Goal: Information Seeking & Learning: Learn about a topic

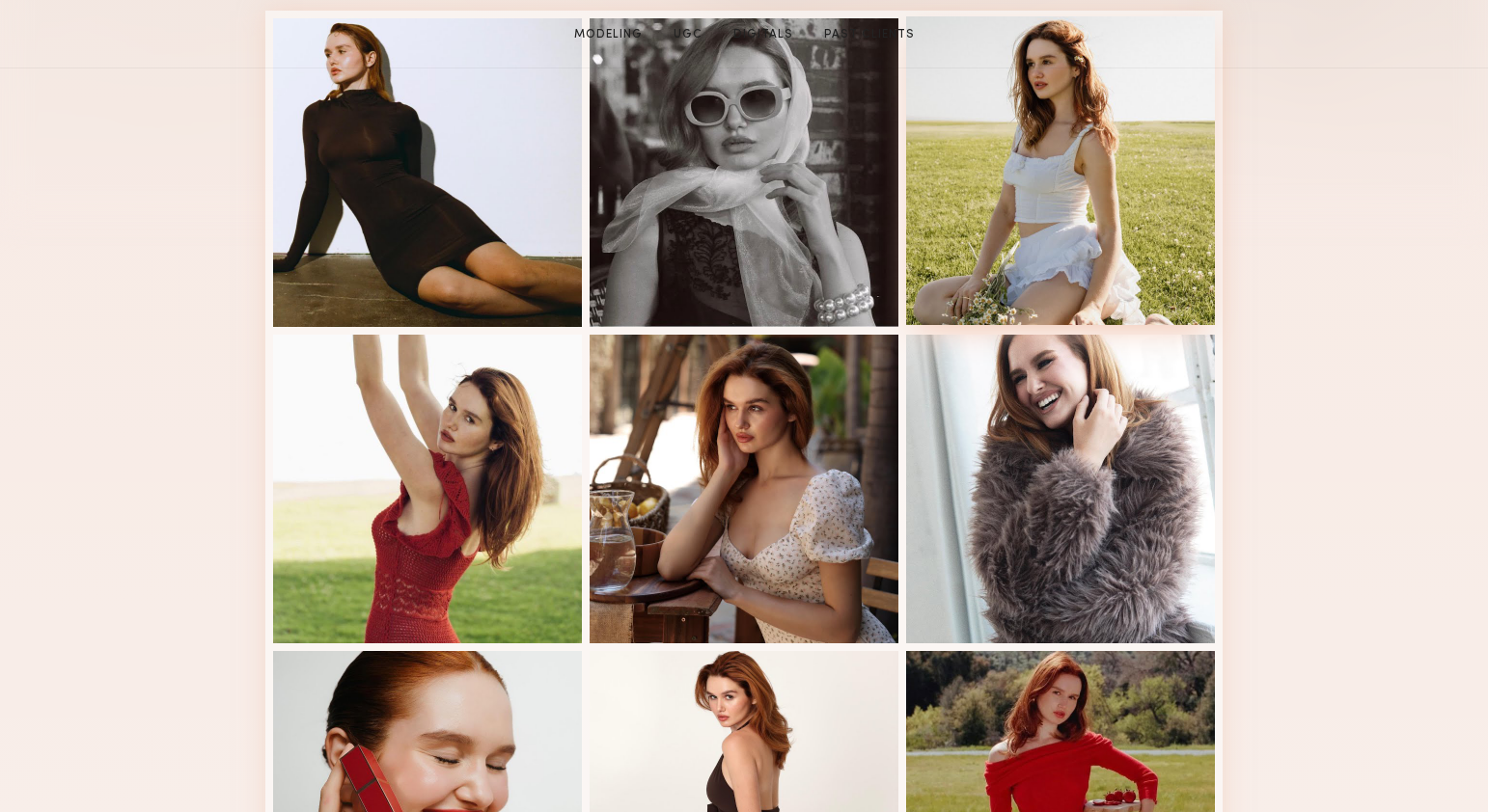
scroll to position [719, 0]
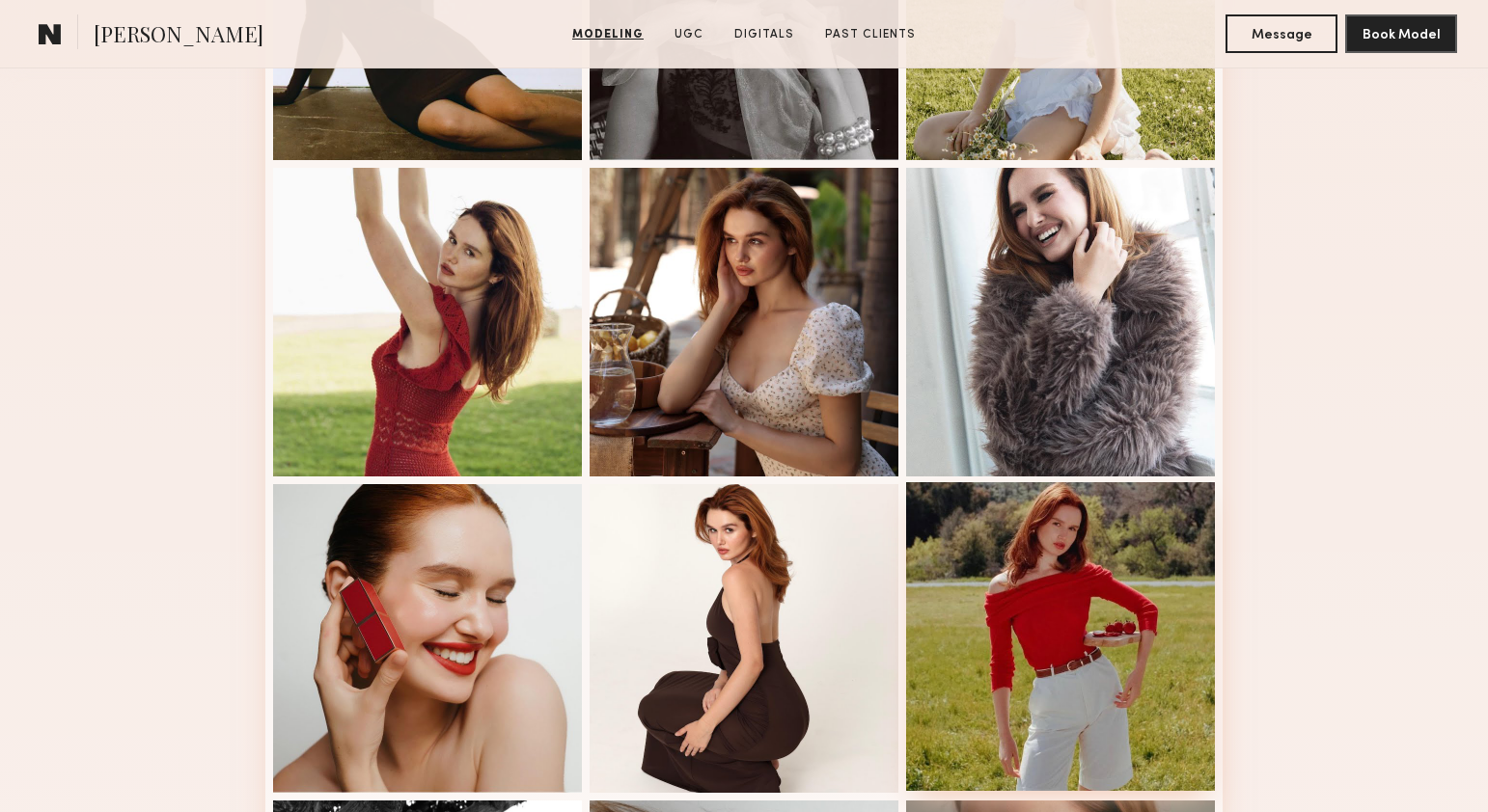
click at [1056, 617] on div at bounding box center [1060, 637] width 309 height 309
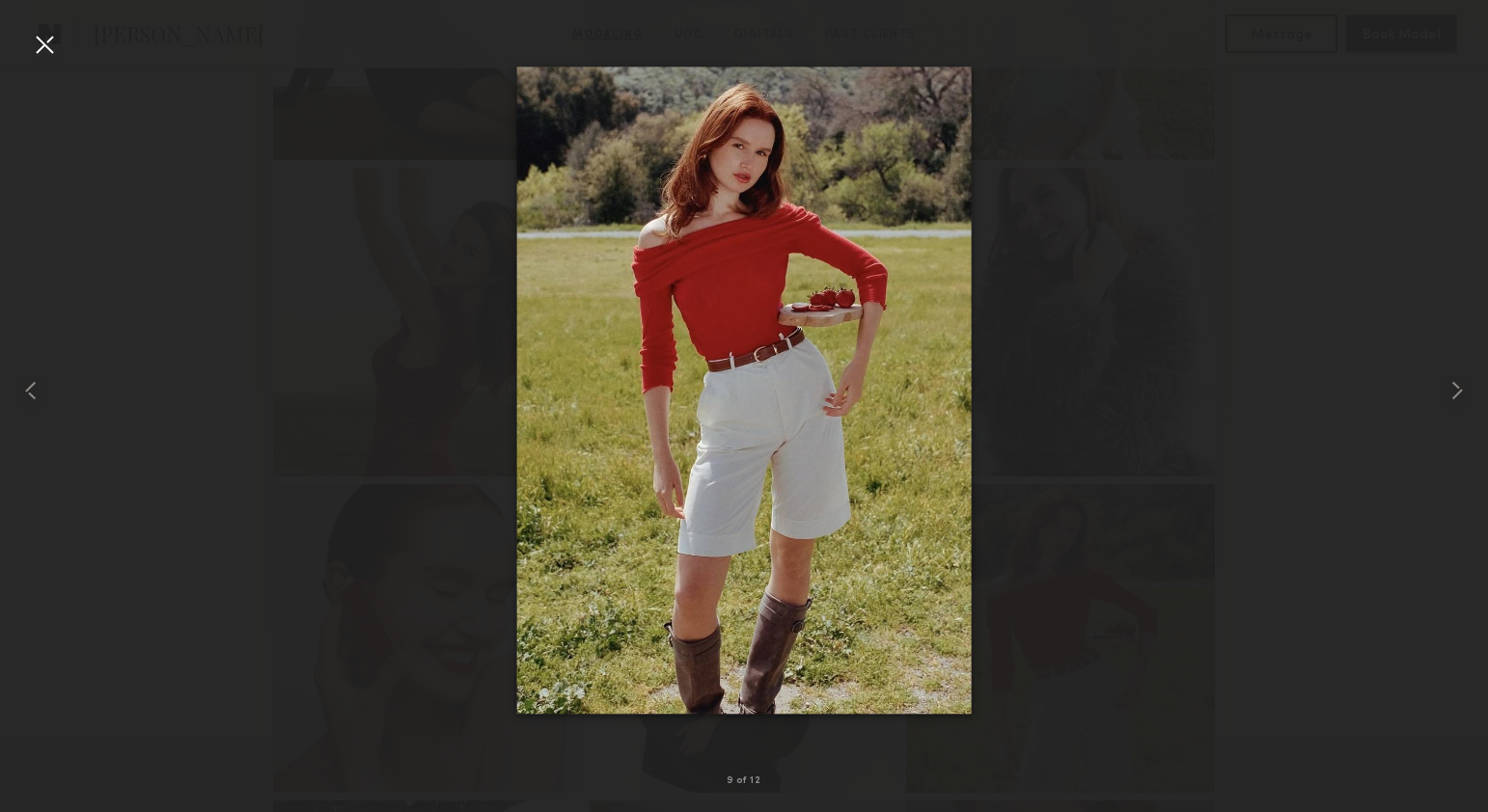
click at [39, 43] on div at bounding box center [45, 45] width 31 height 31
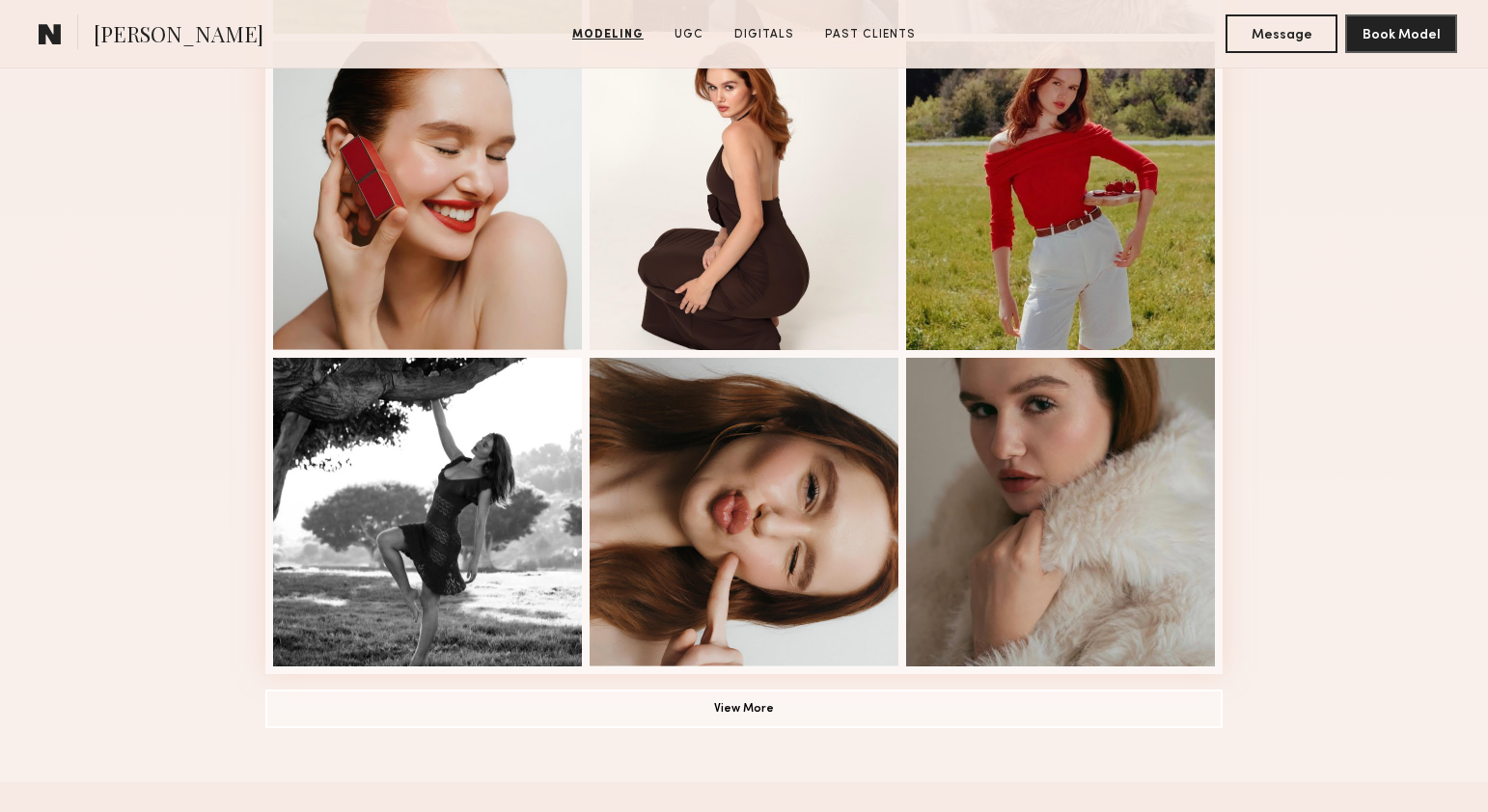
scroll to position [1369, 0]
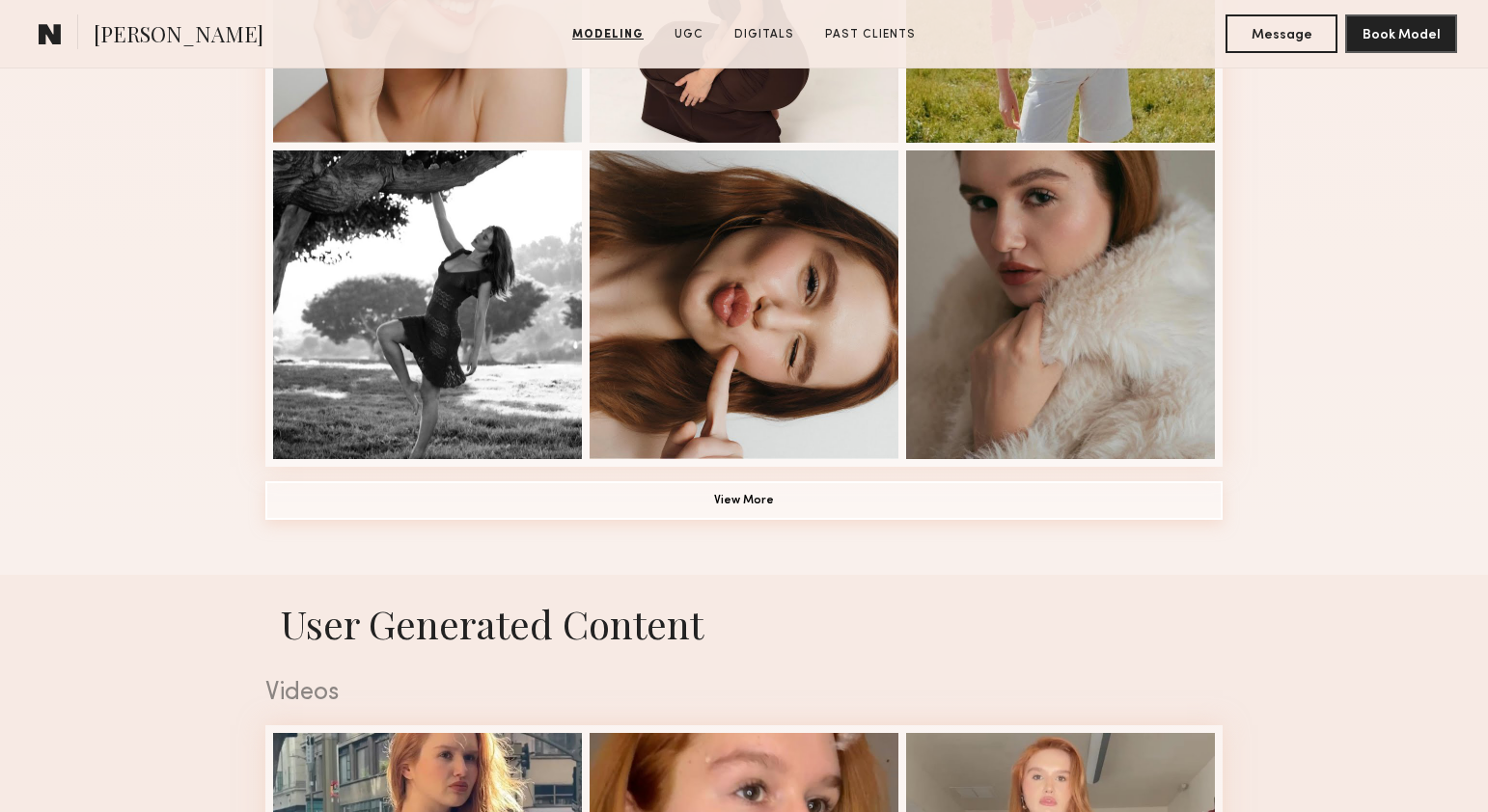
click at [788, 507] on button "View More" at bounding box center [744, 501] width 957 height 39
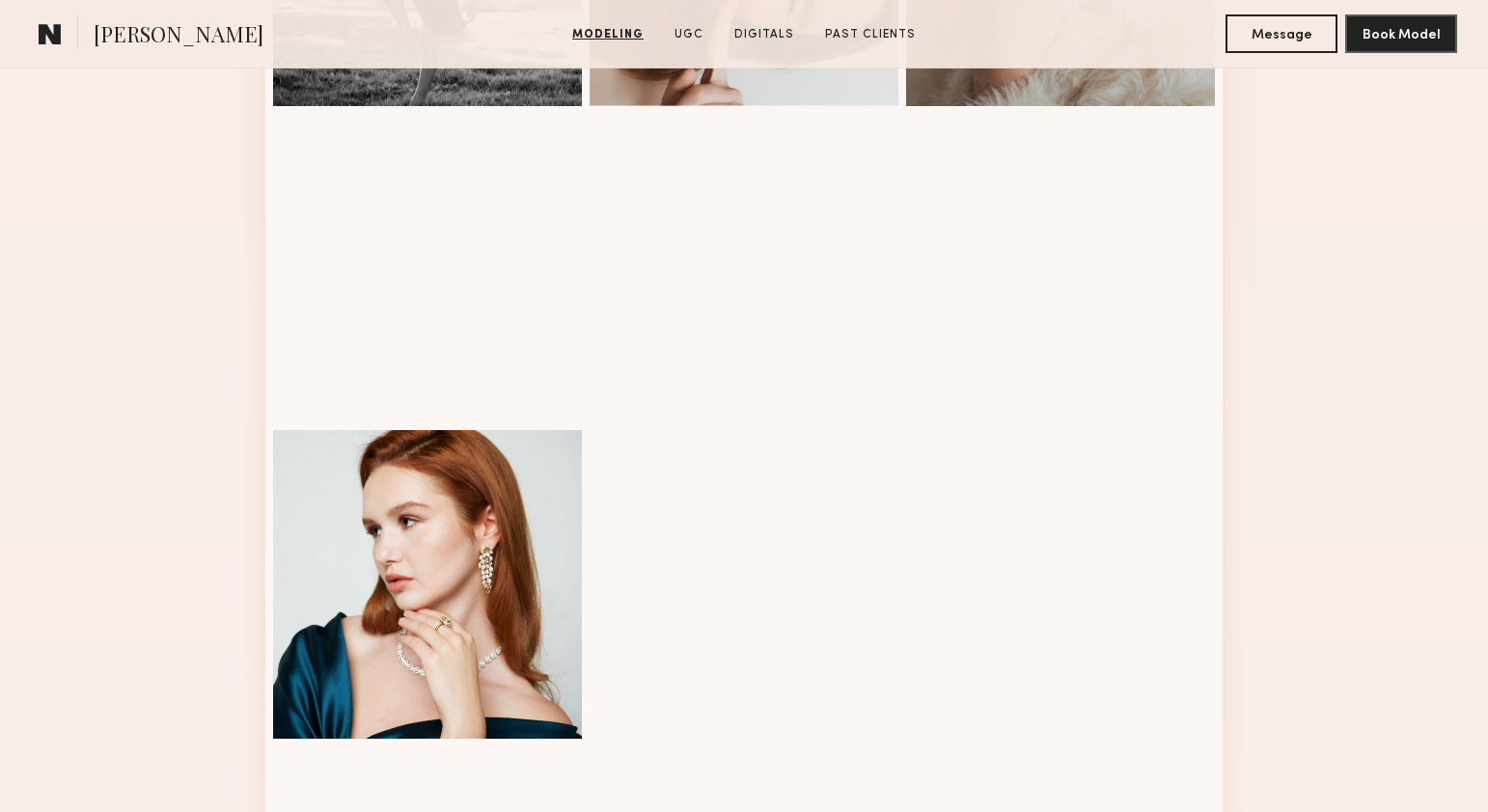
scroll to position [1715, 0]
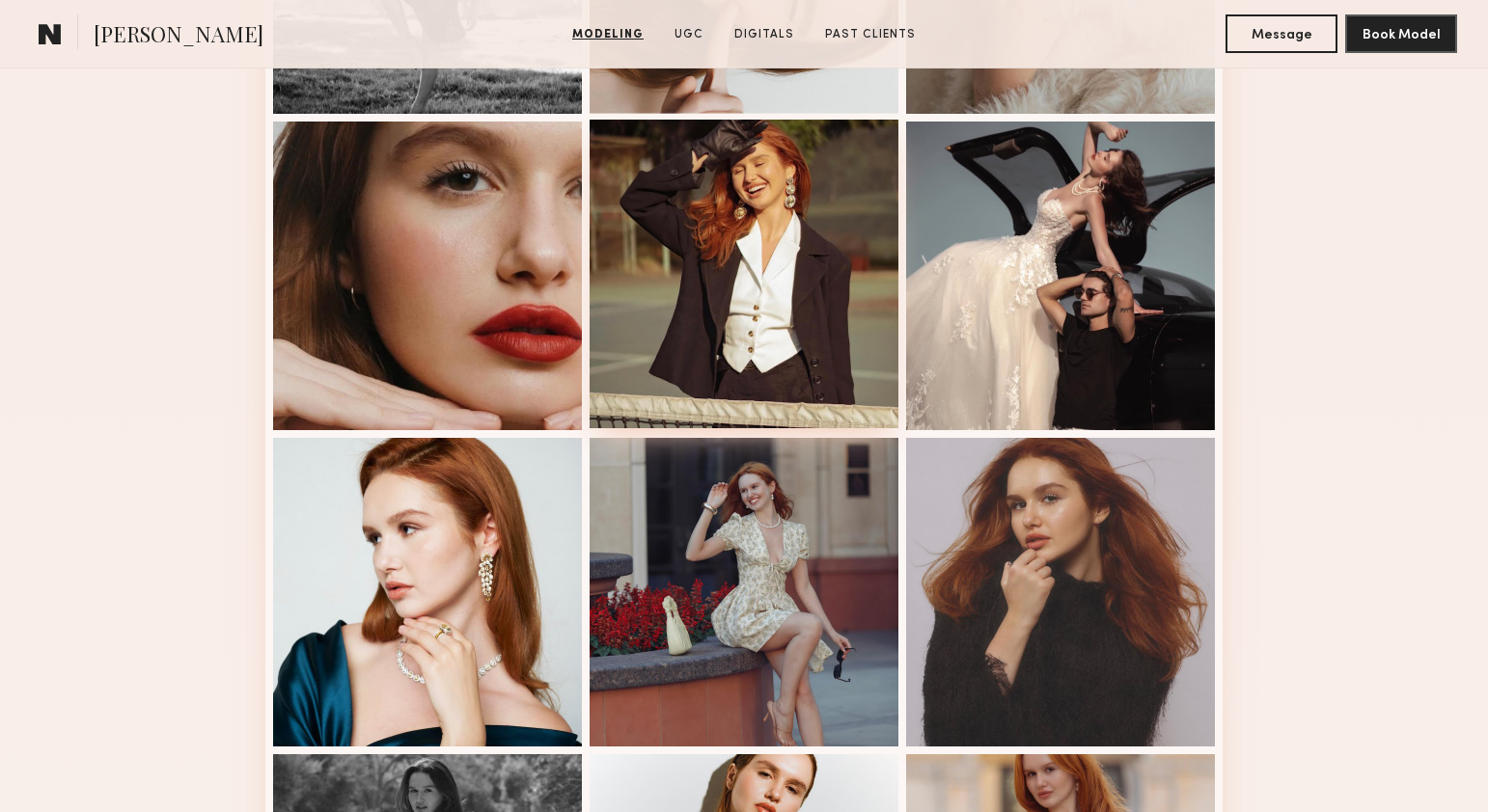
click at [710, 278] on div at bounding box center [744, 274] width 309 height 309
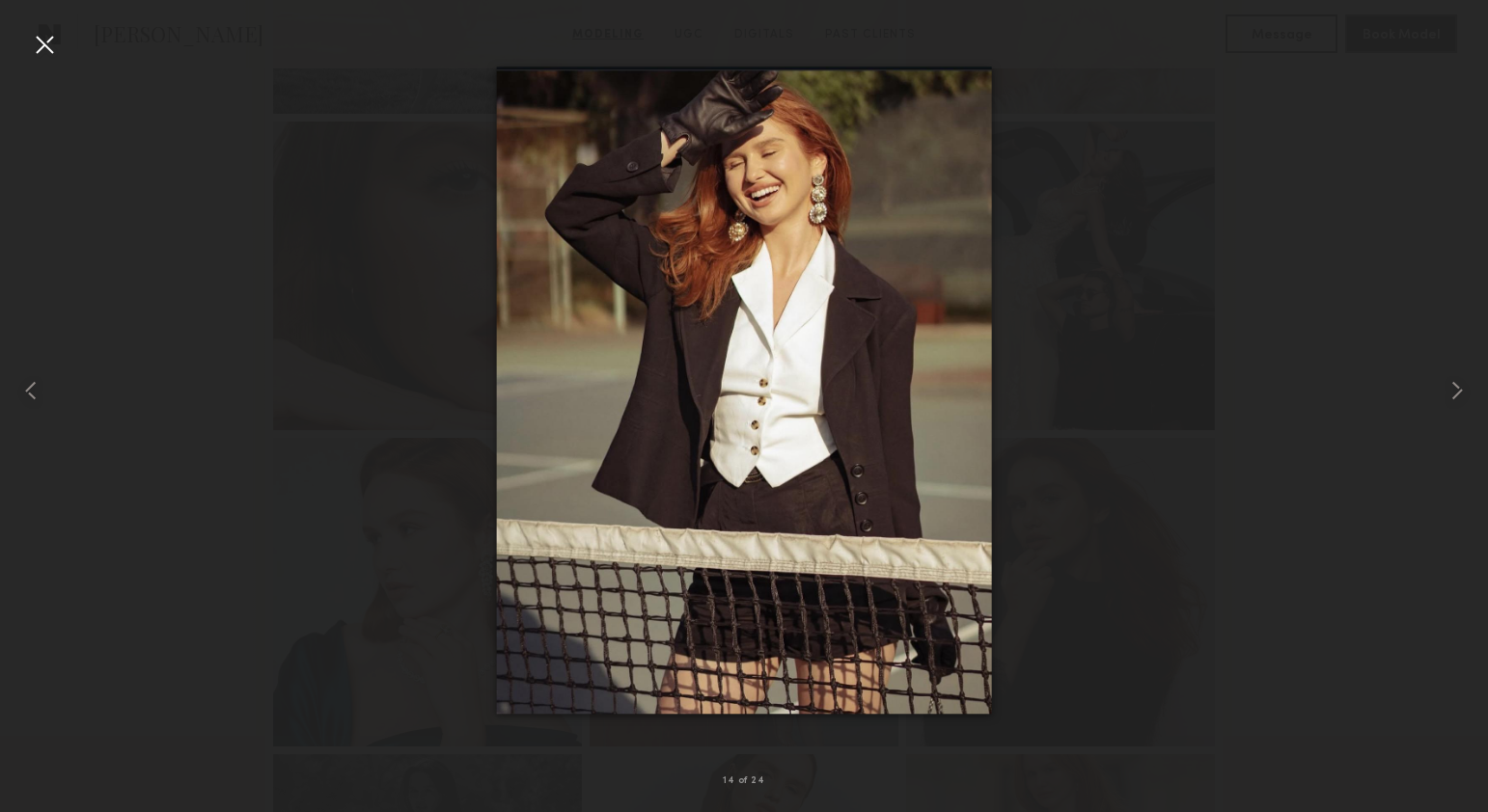
click at [40, 47] on div at bounding box center [45, 45] width 31 height 31
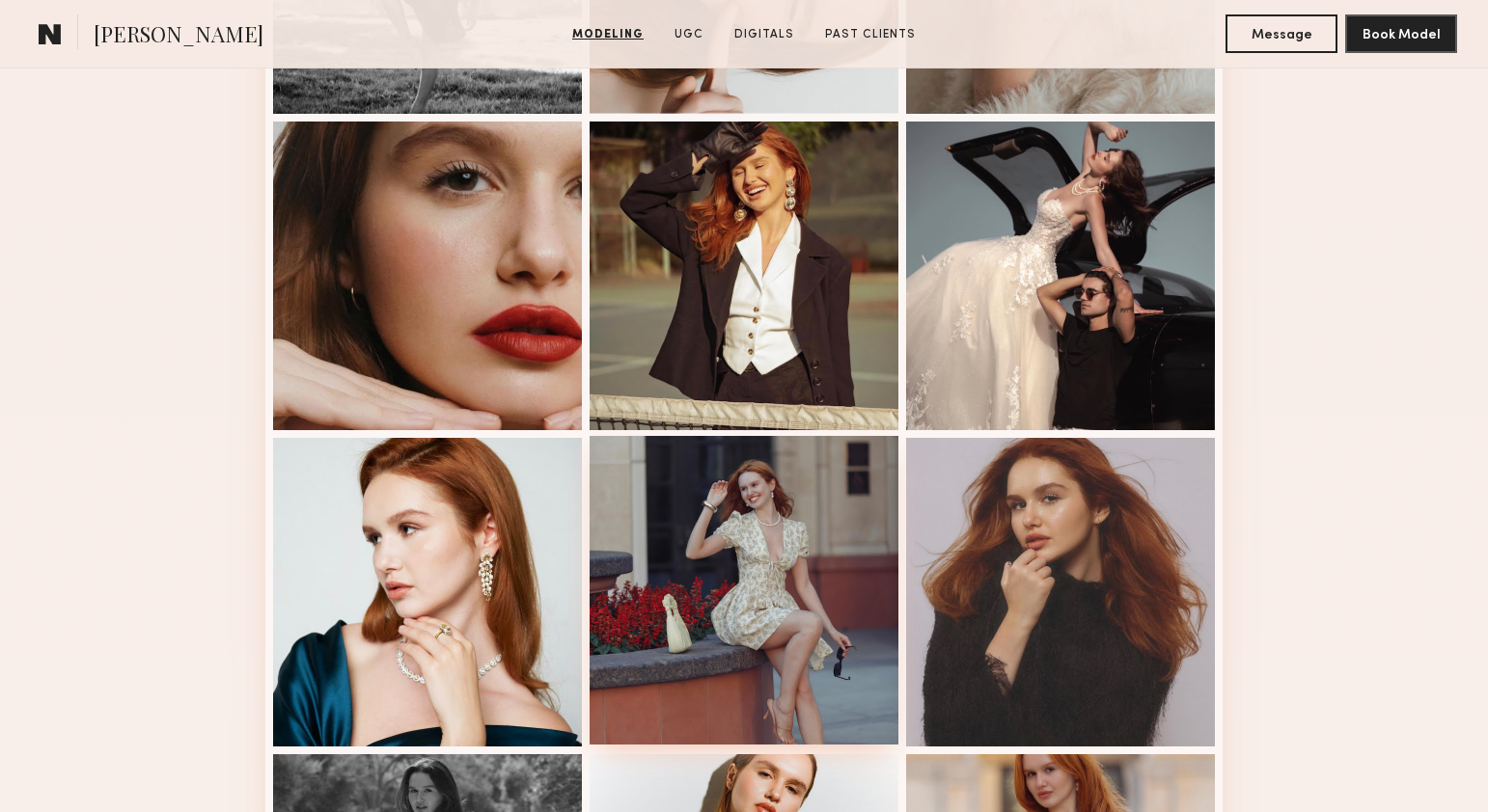
click at [778, 535] on div at bounding box center [744, 590] width 309 height 309
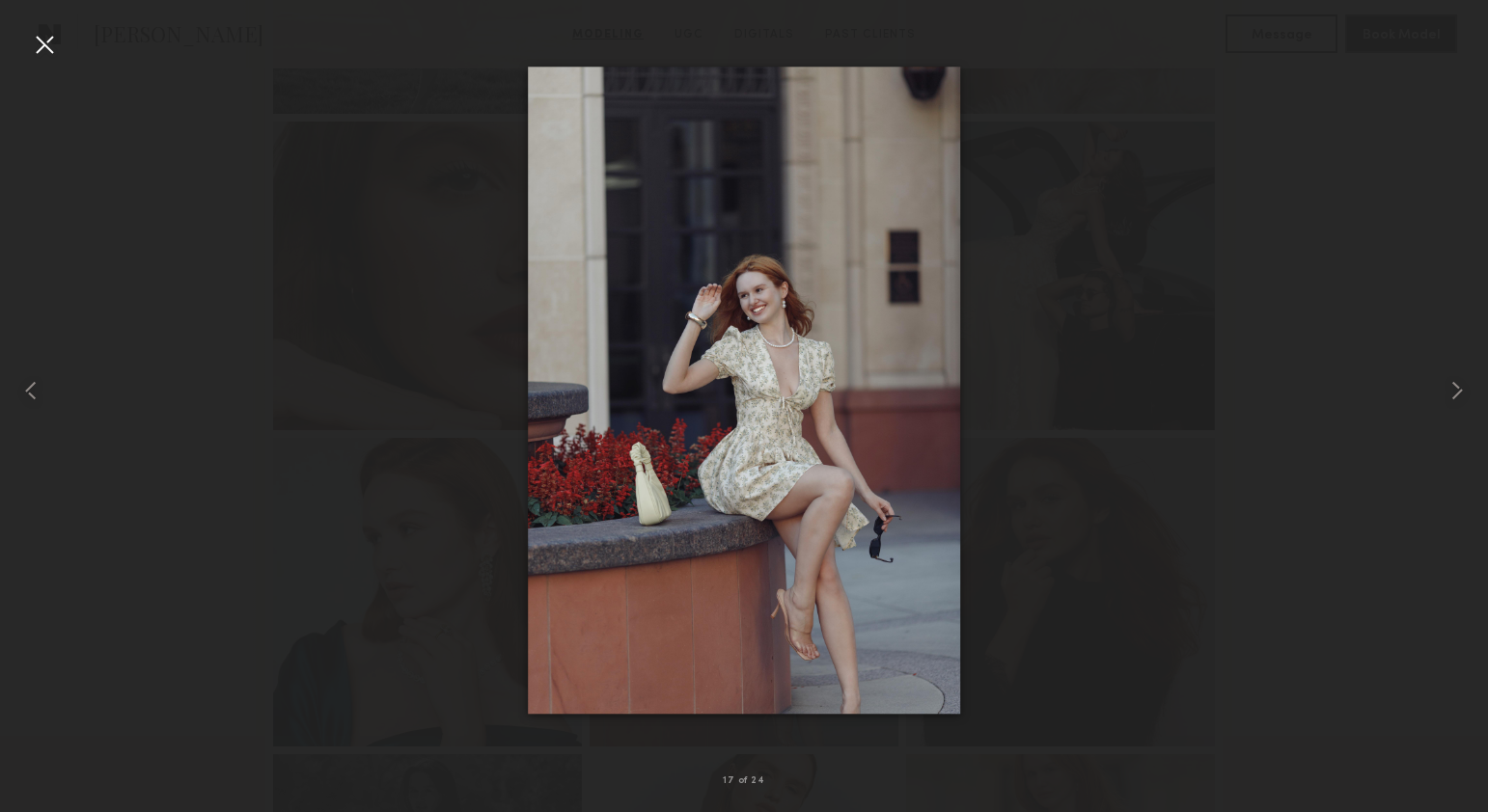
click at [40, 46] on div at bounding box center [45, 45] width 31 height 31
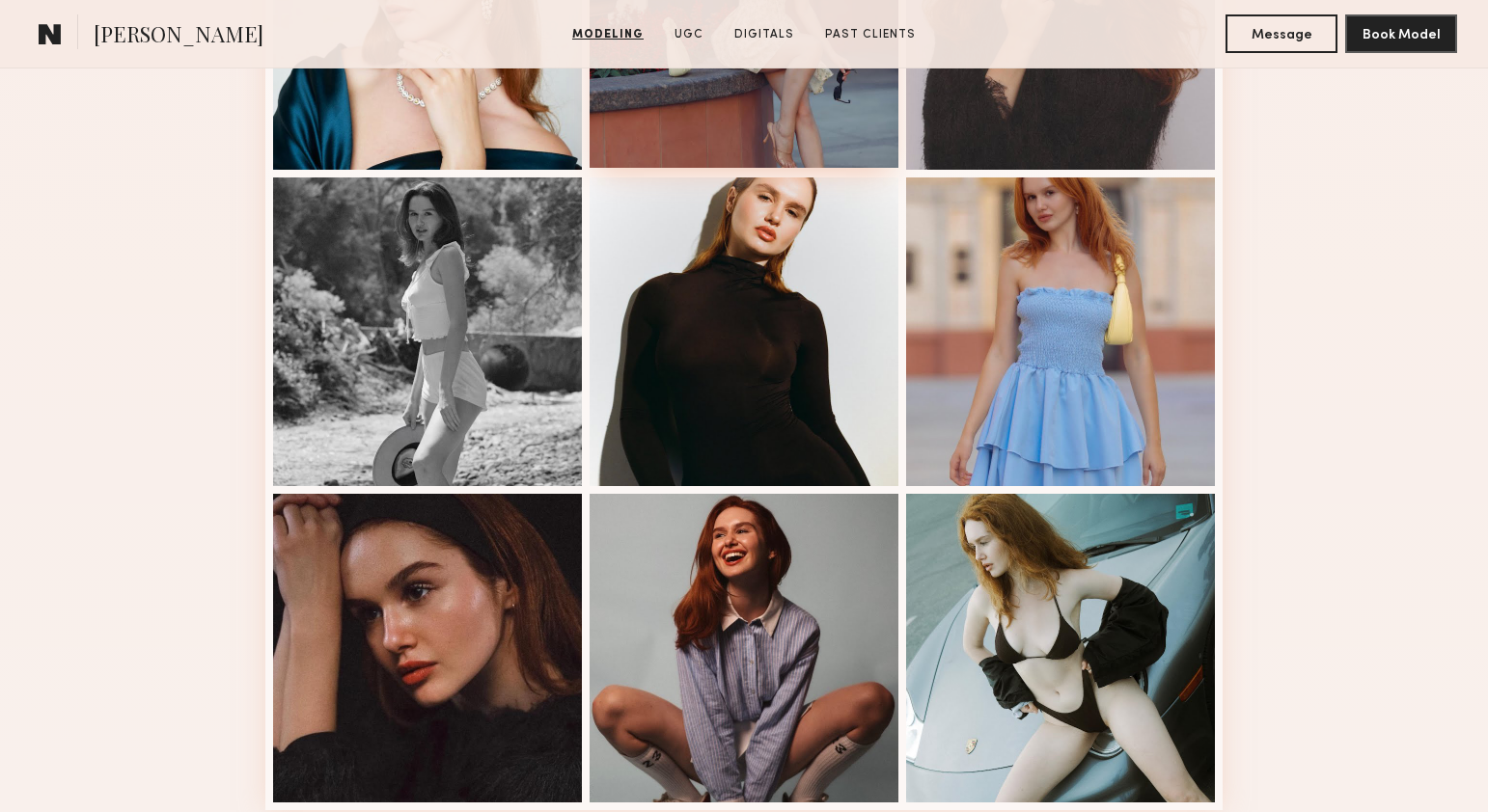
scroll to position [2356, 0]
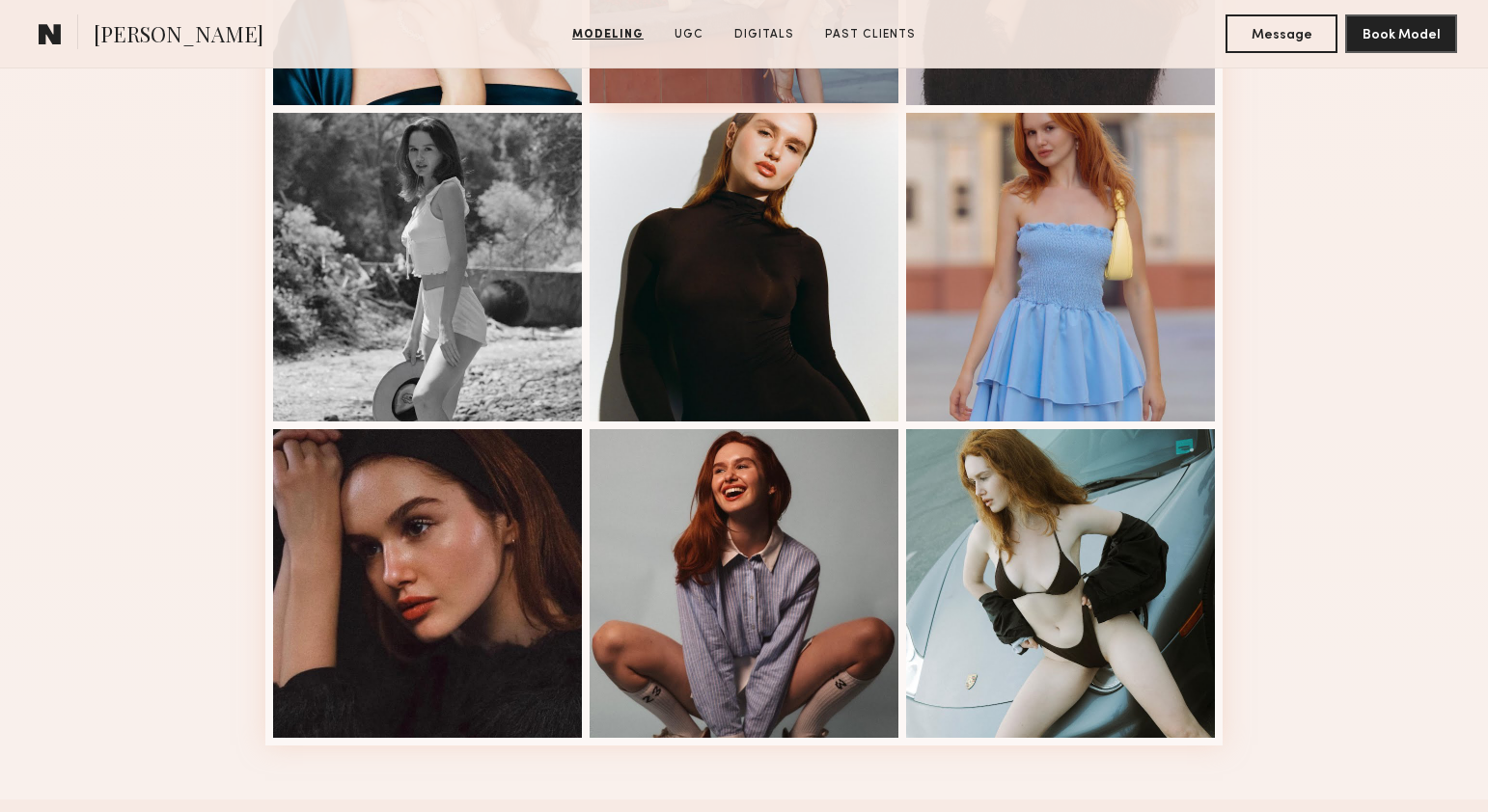
click at [850, 464] on div at bounding box center [744, 583] width 309 height 309
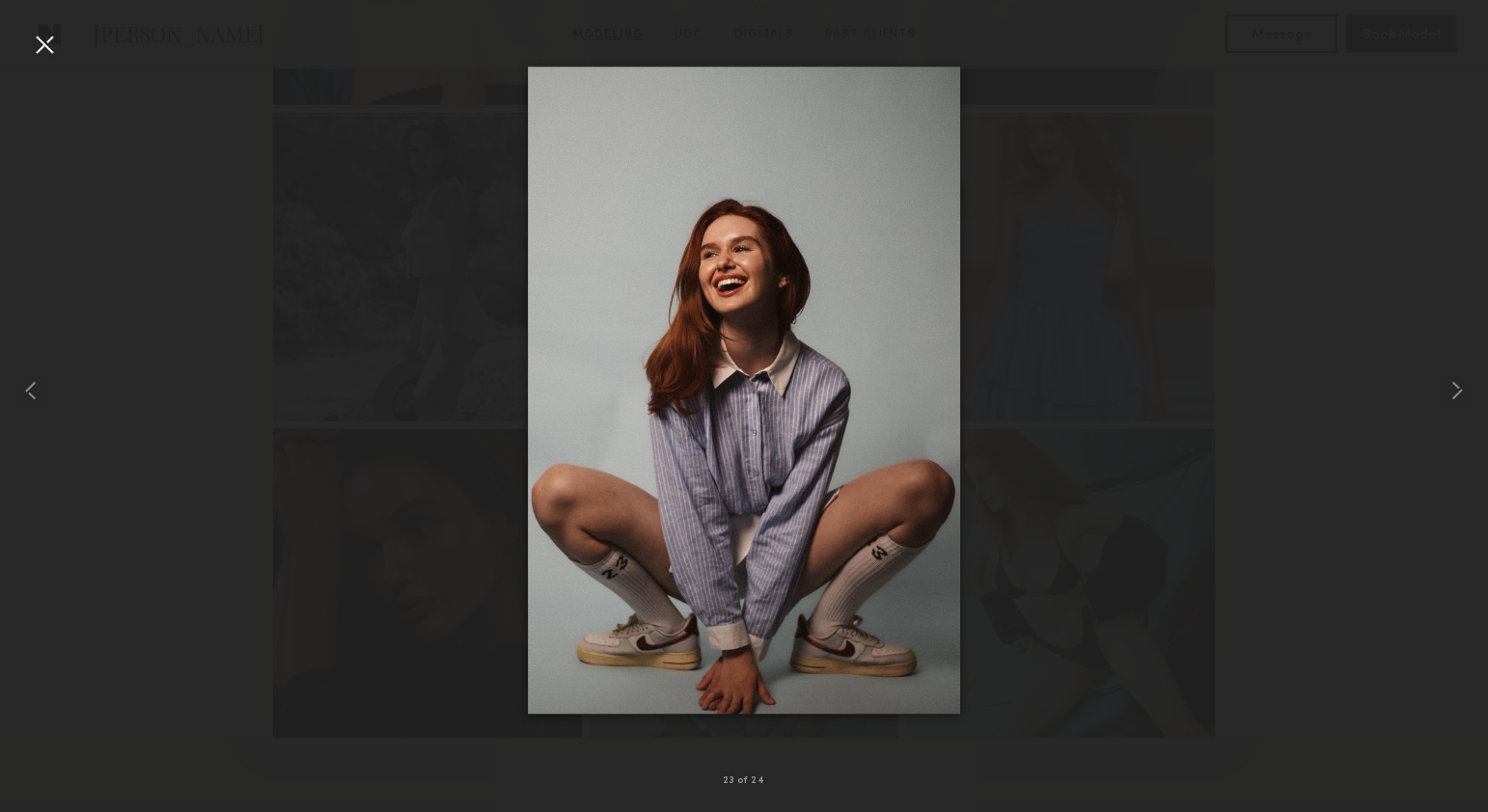
click at [39, 33] on div at bounding box center [45, 45] width 31 height 31
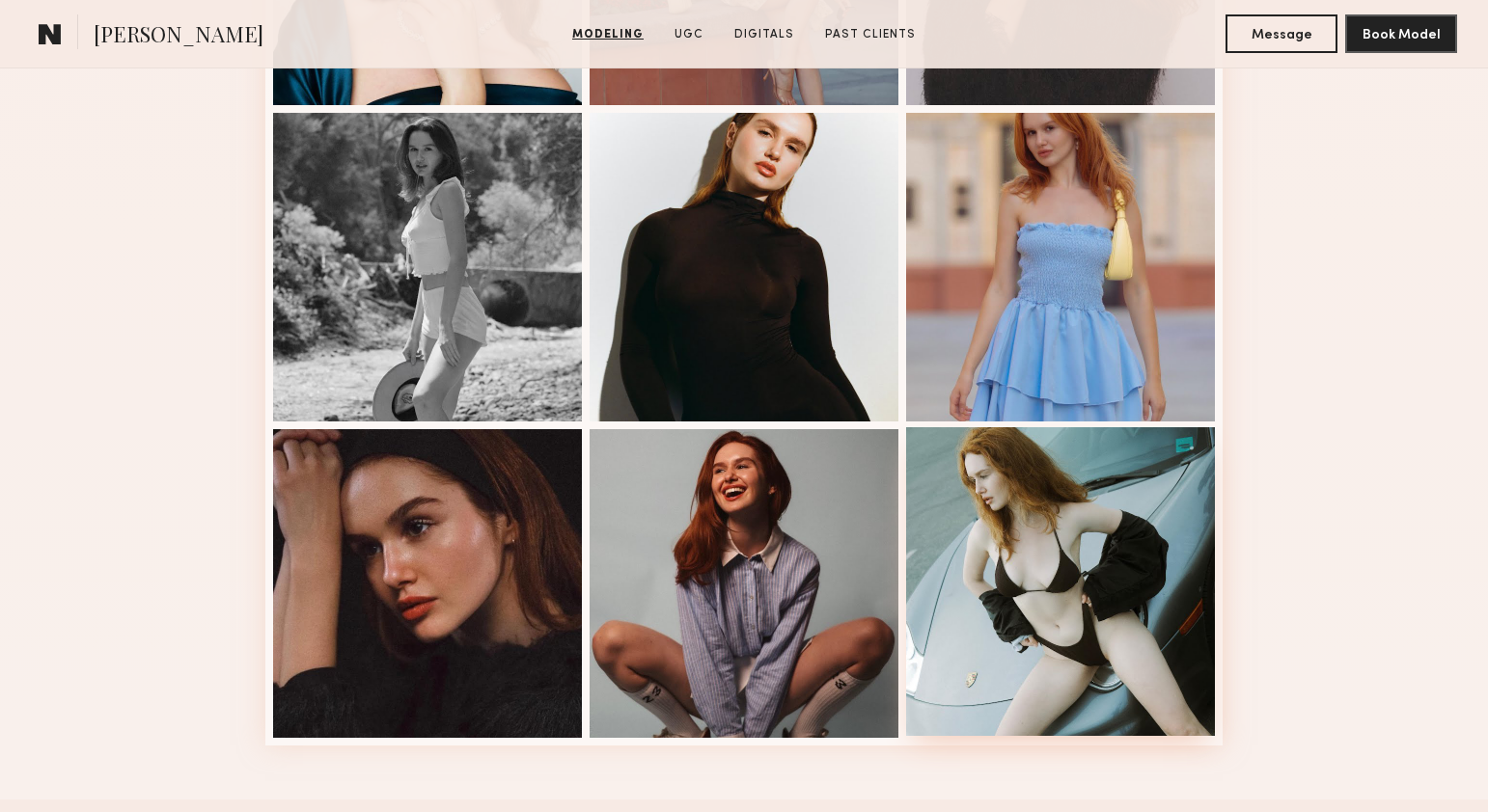
click at [1062, 621] on div at bounding box center [1060, 581] width 309 height 309
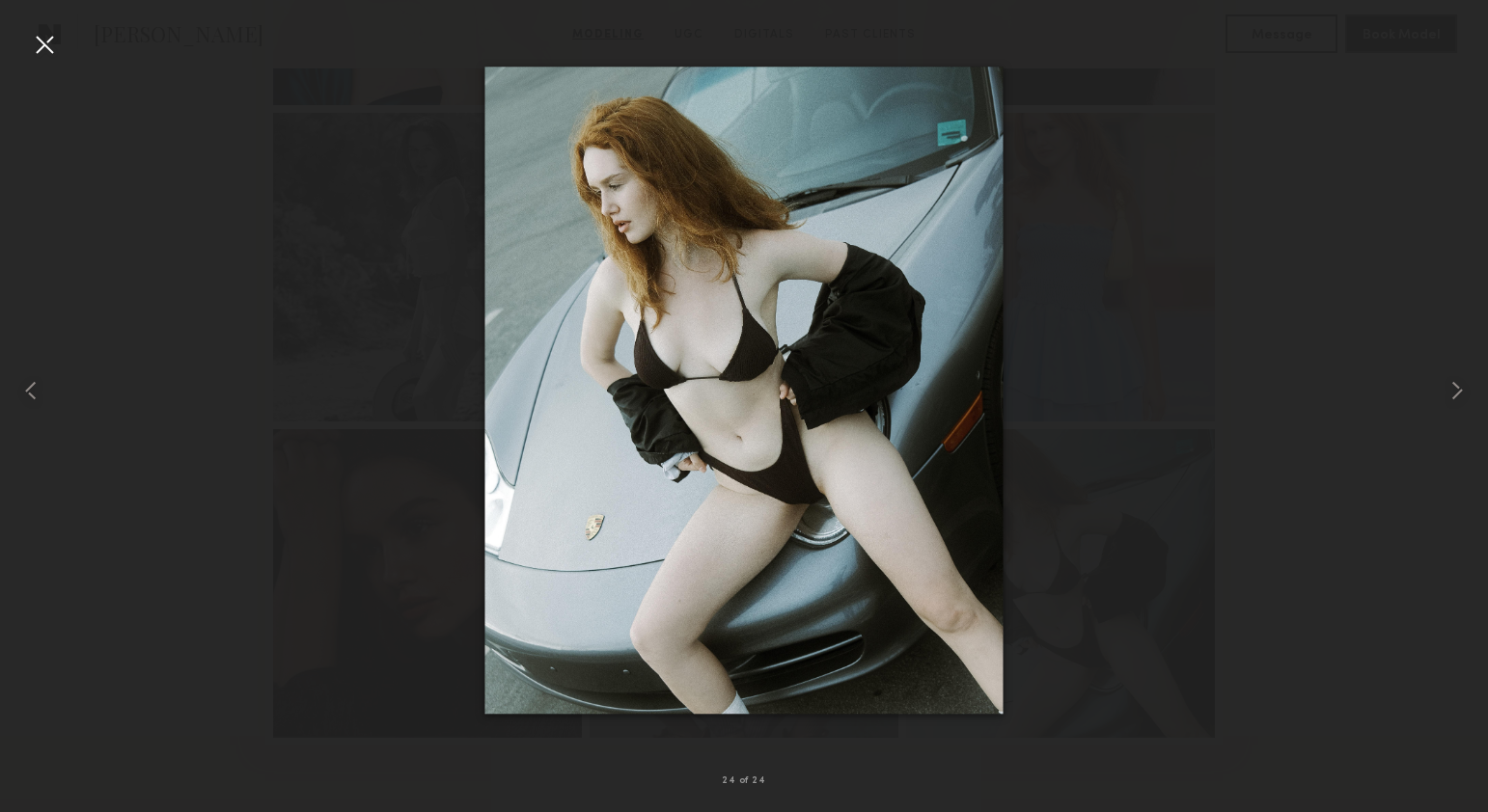
click at [39, 41] on div at bounding box center [45, 45] width 31 height 31
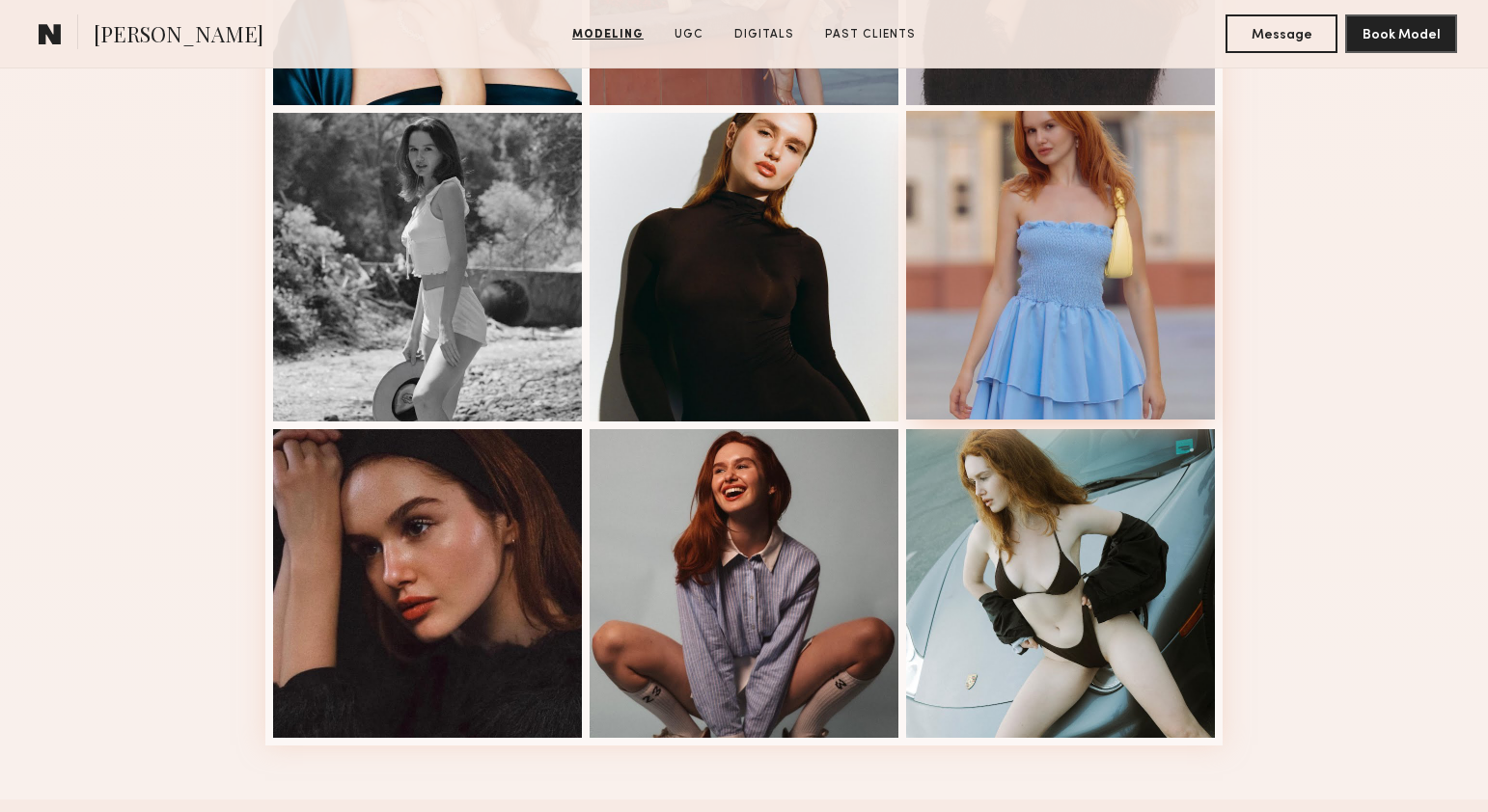
click at [1170, 226] on div at bounding box center [1060, 265] width 309 height 309
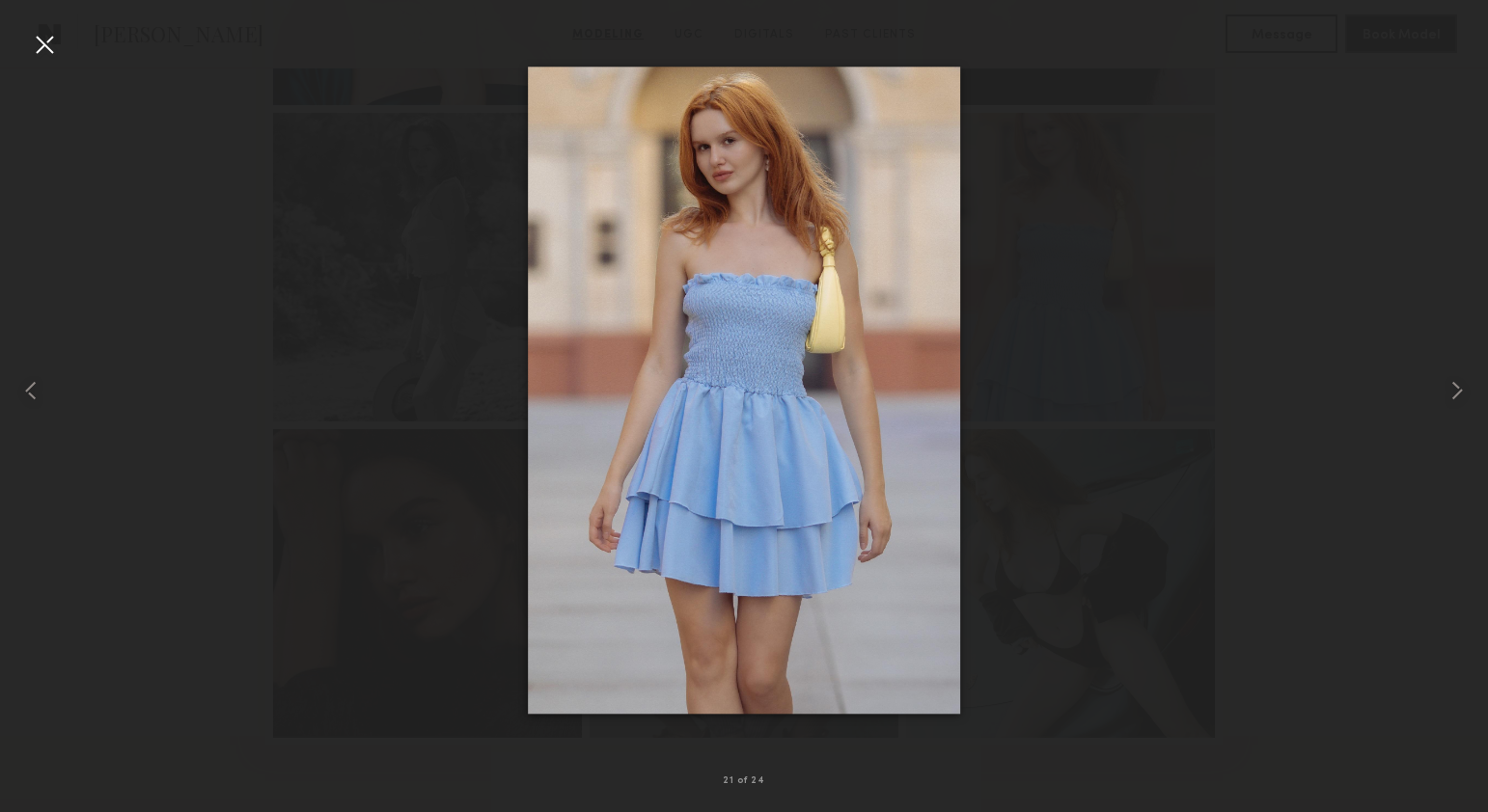
click at [47, 45] on div at bounding box center [45, 45] width 31 height 31
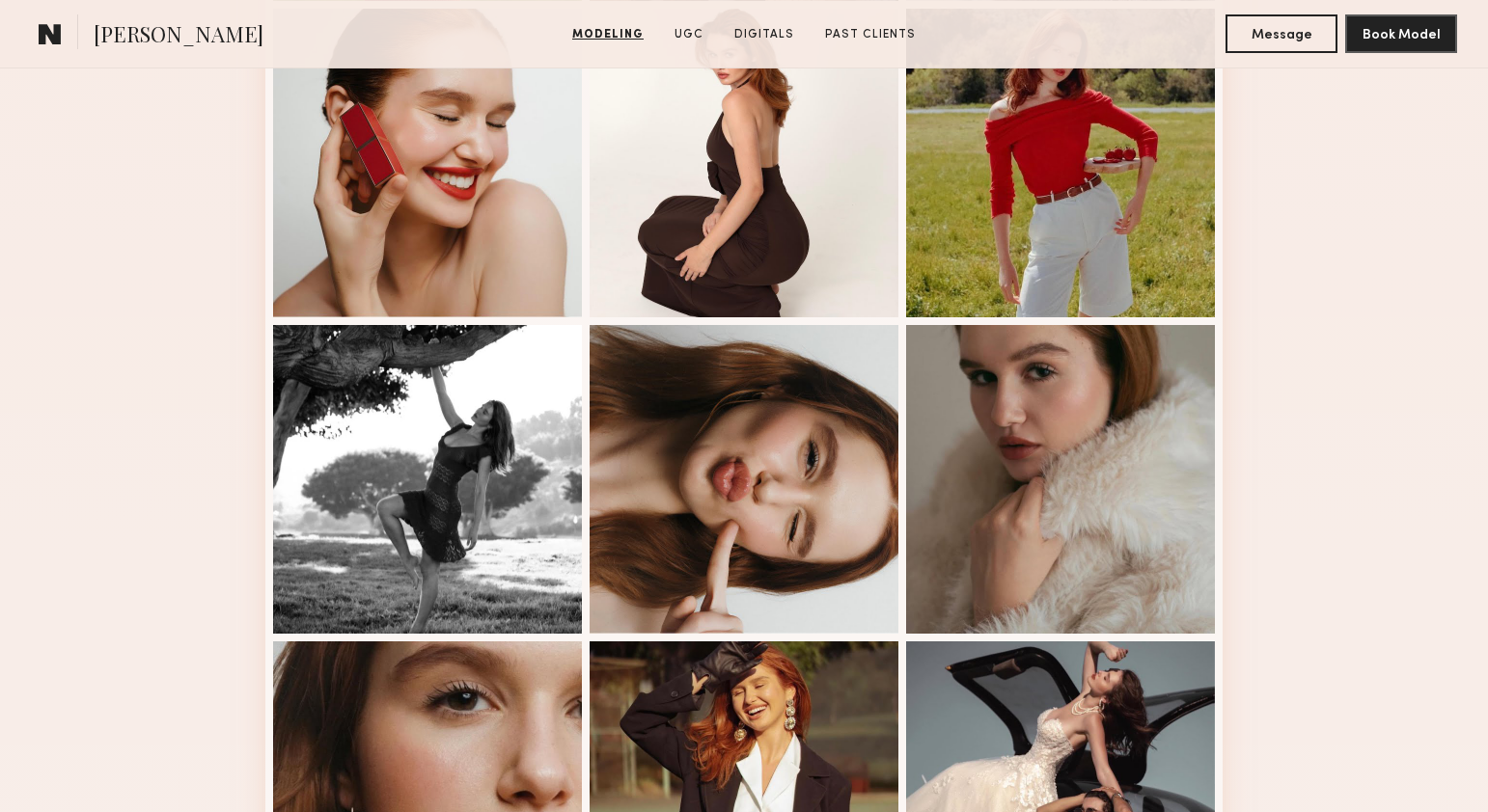
scroll to position [1108, 0]
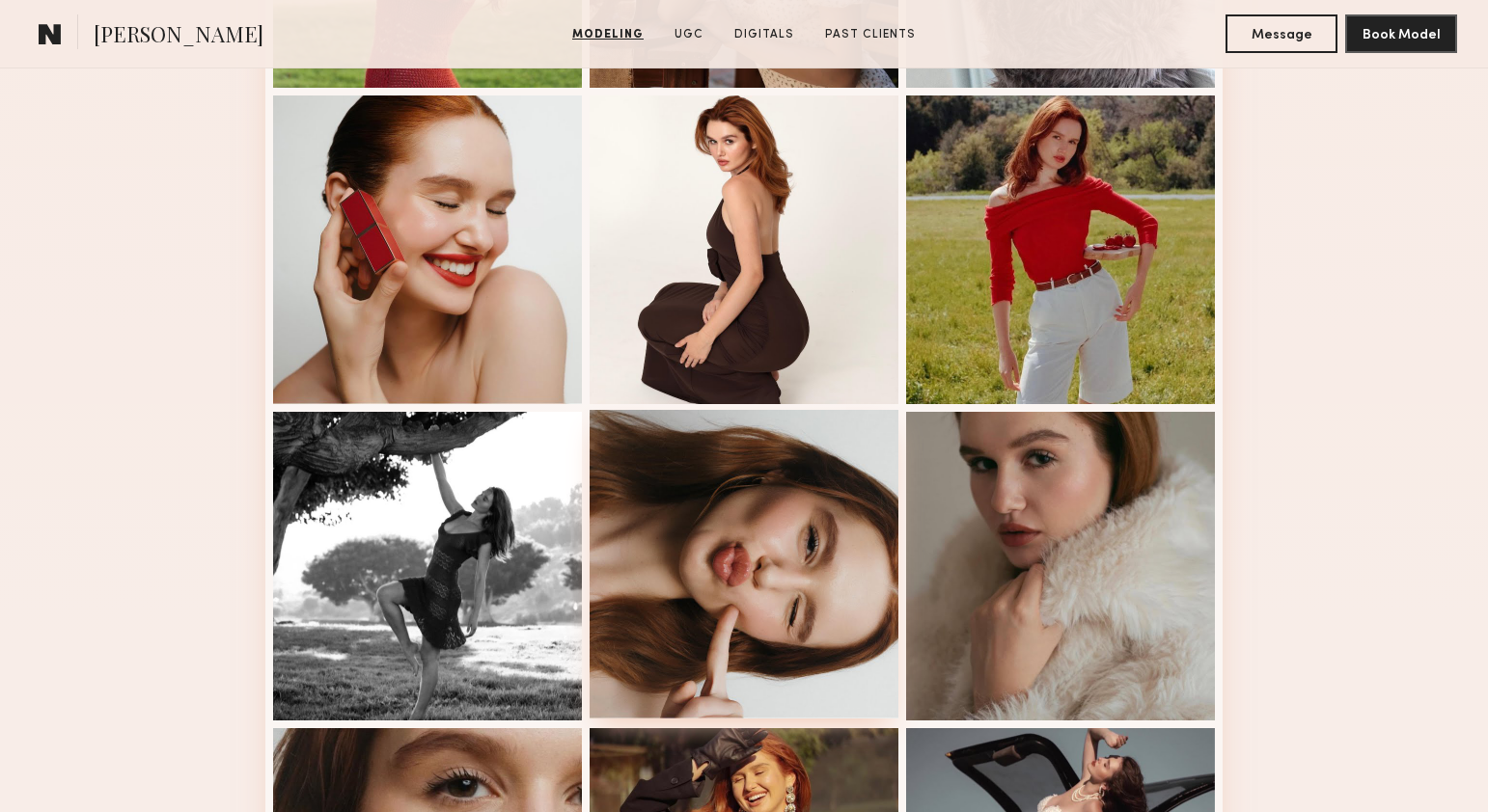
click at [674, 471] on div at bounding box center [744, 564] width 309 height 309
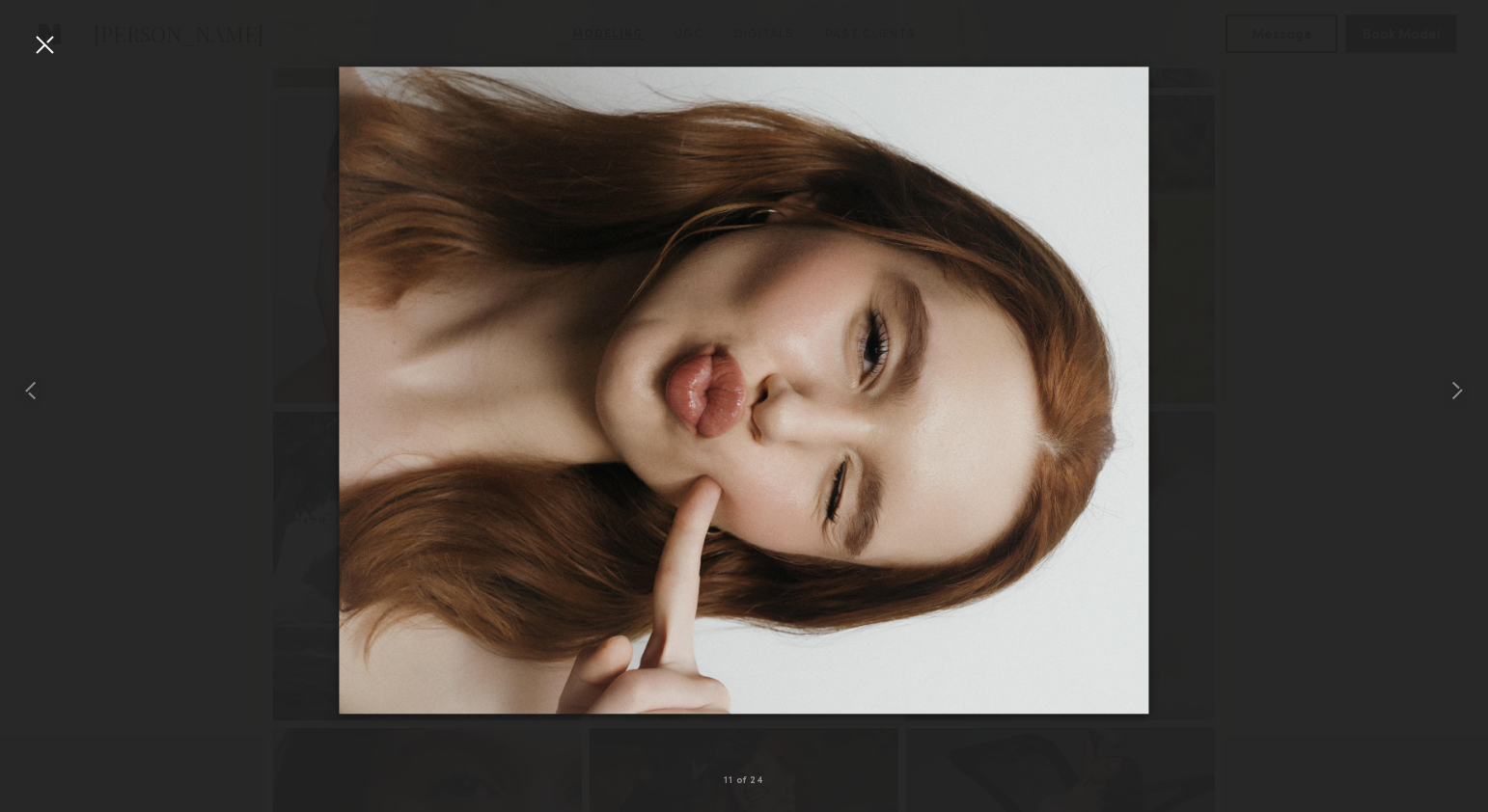
click at [42, 44] on div at bounding box center [45, 45] width 31 height 31
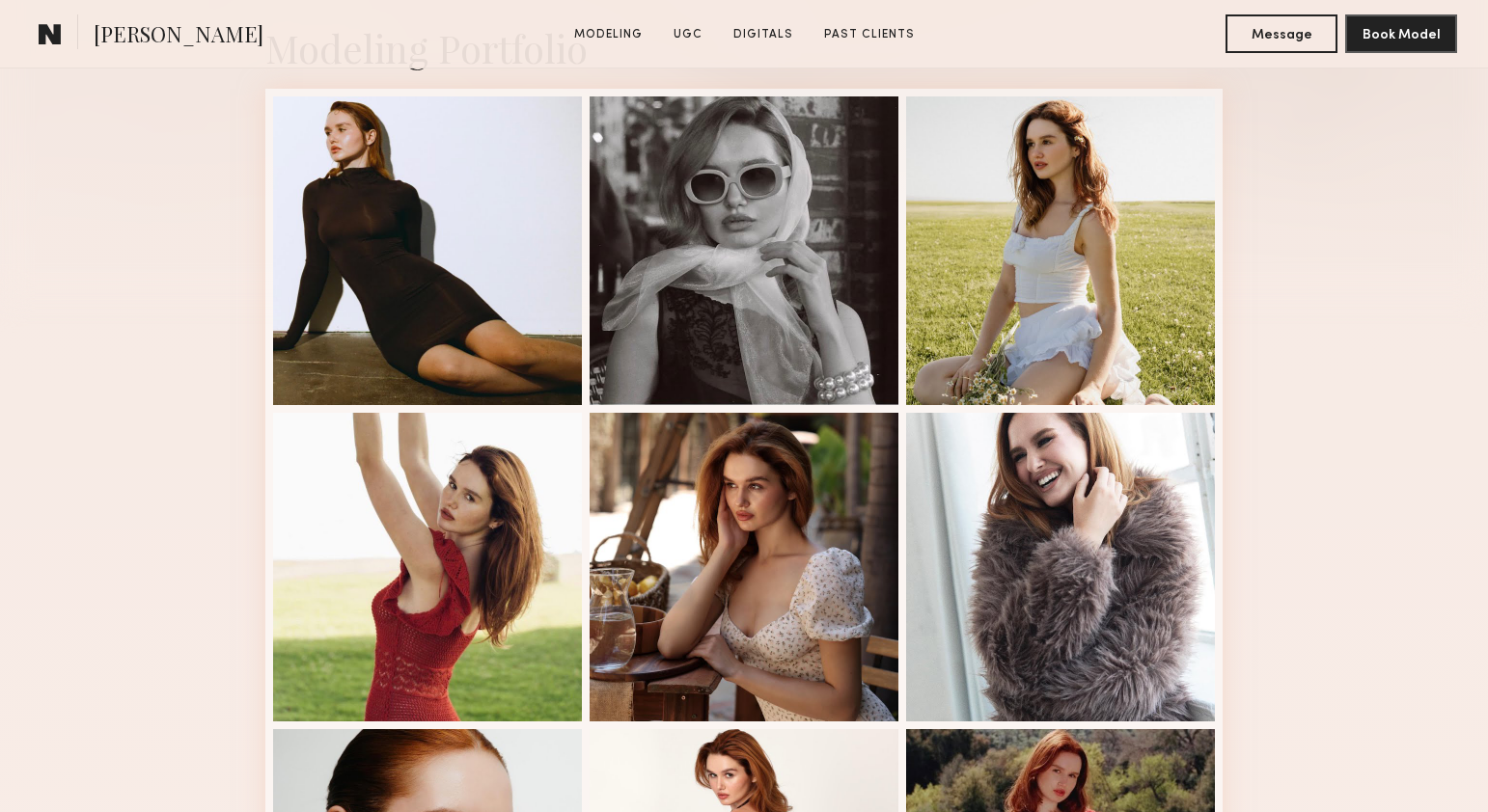
scroll to position [790, 0]
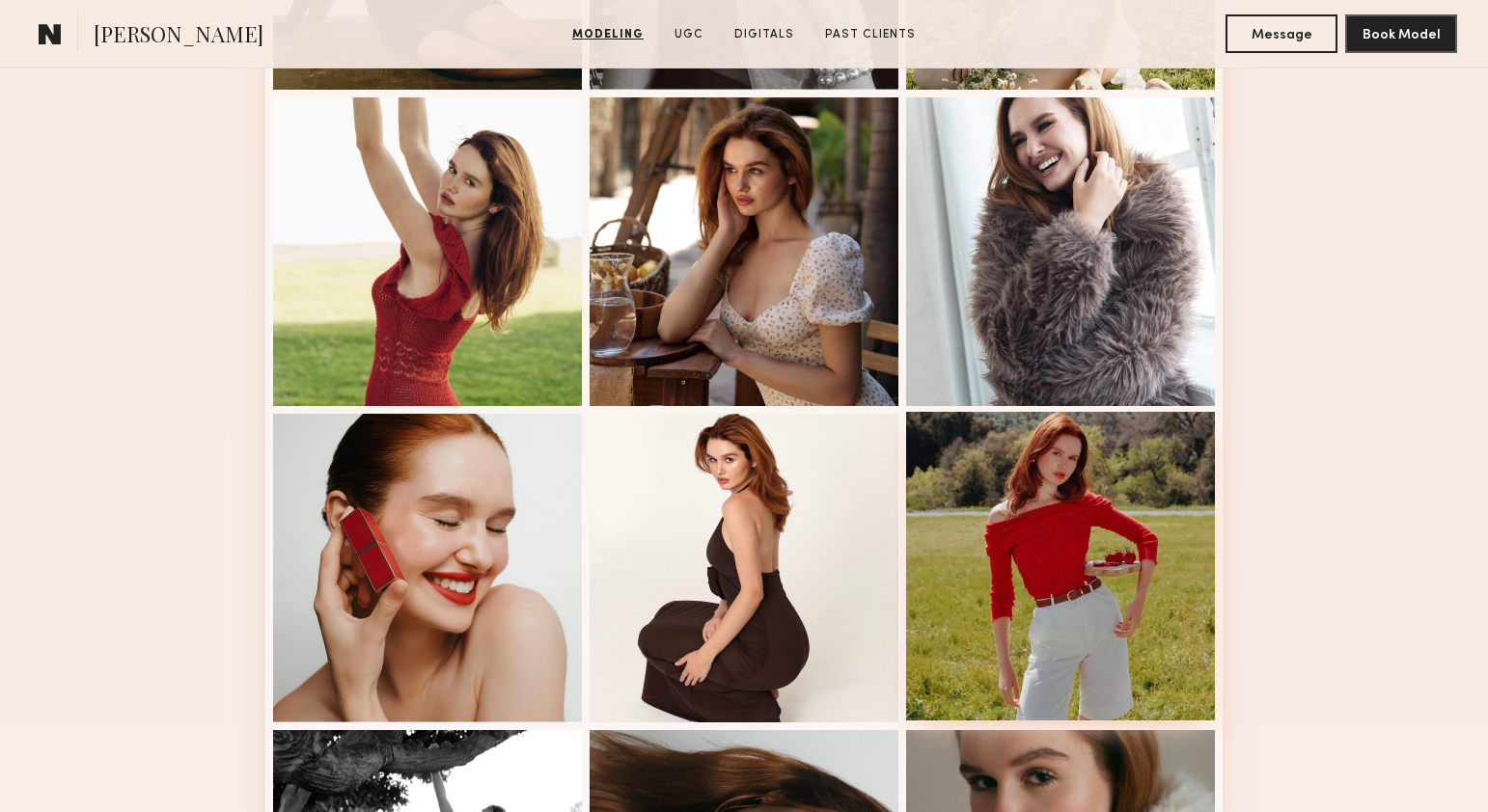
click at [1146, 477] on div at bounding box center [1060, 566] width 309 height 309
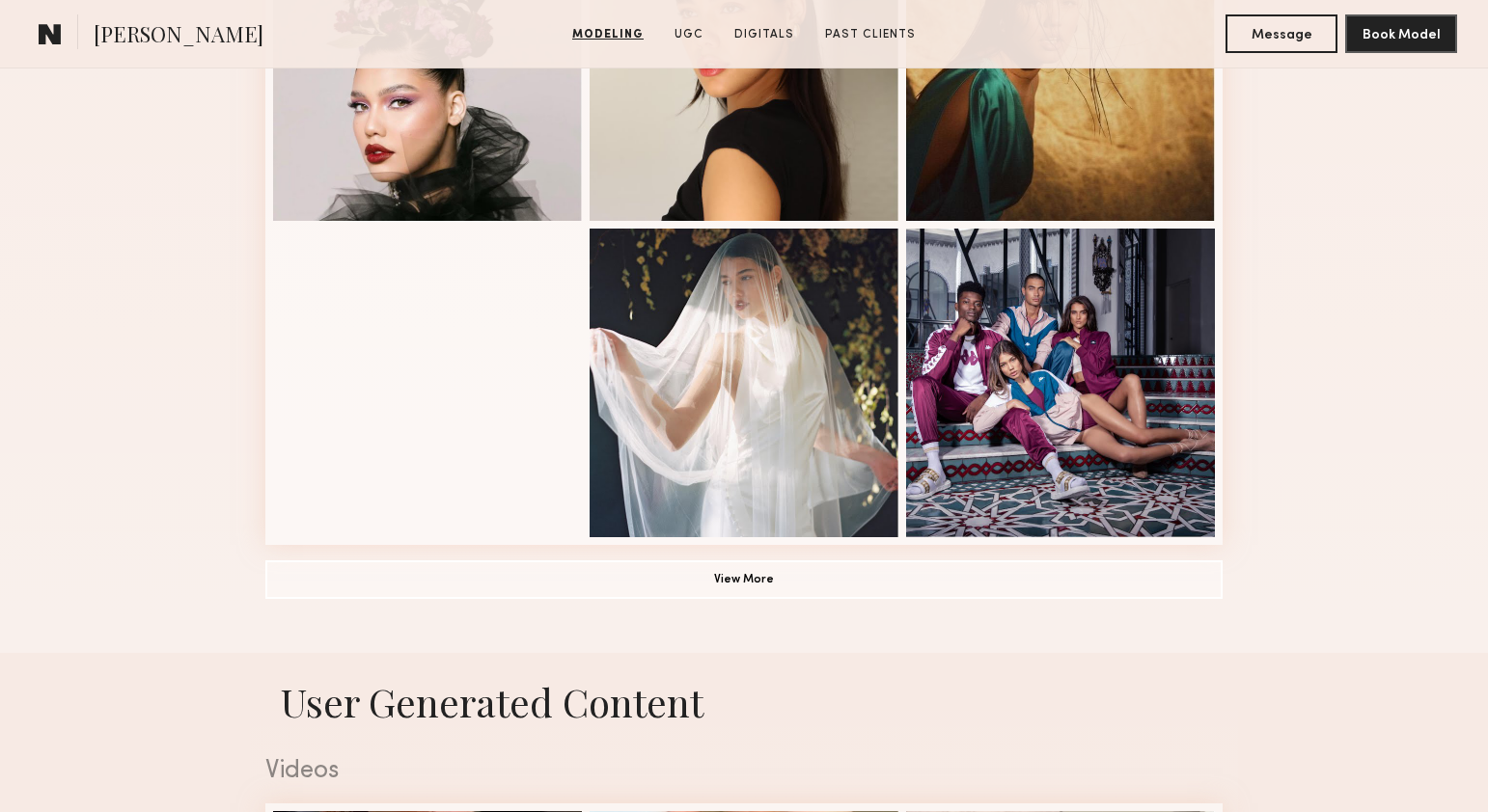
scroll to position [1322, 0]
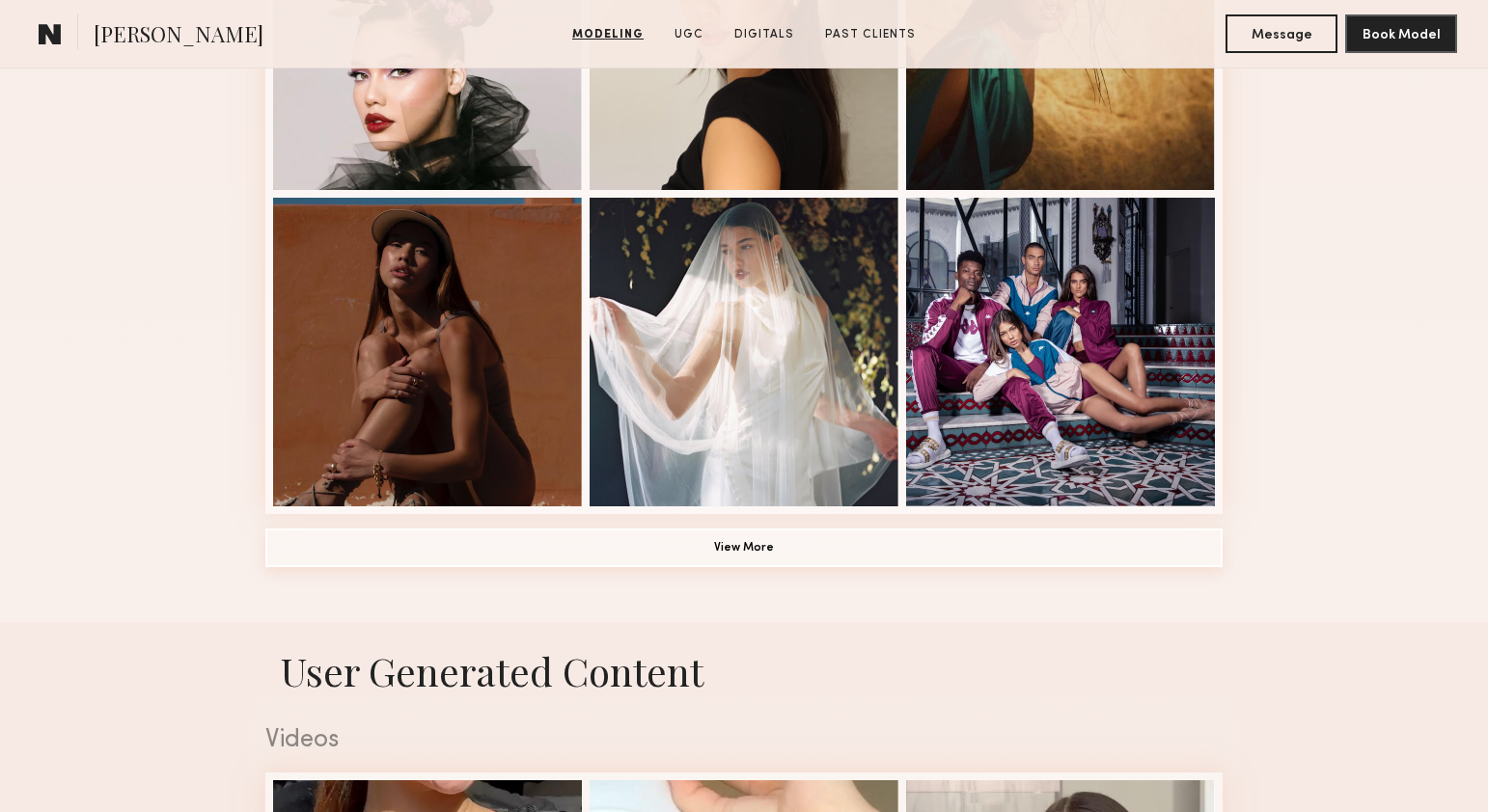
click at [1008, 545] on button "View More" at bounding box center [744, 548] width 957 height 39
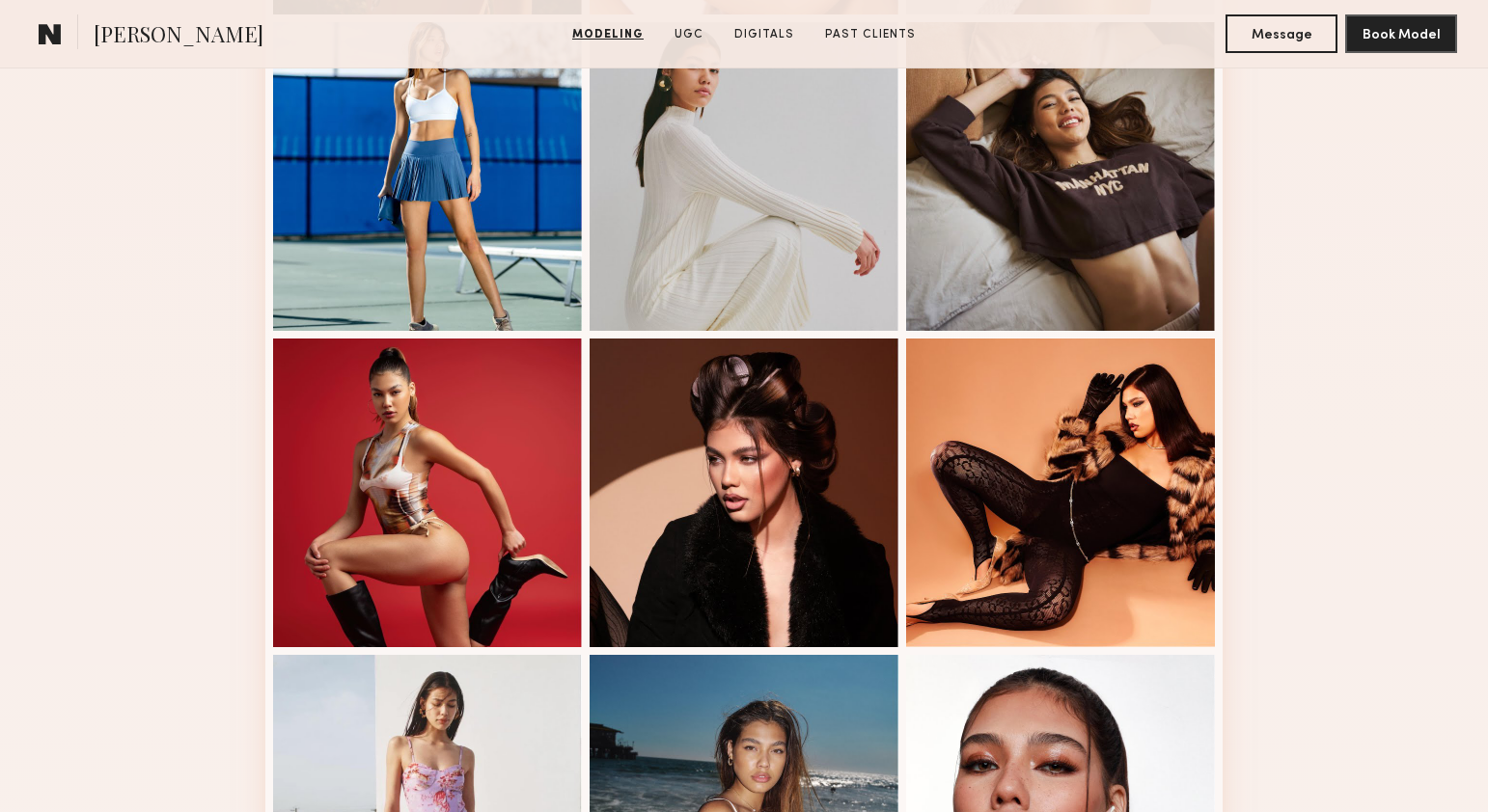
scroll to position [2169, 0]
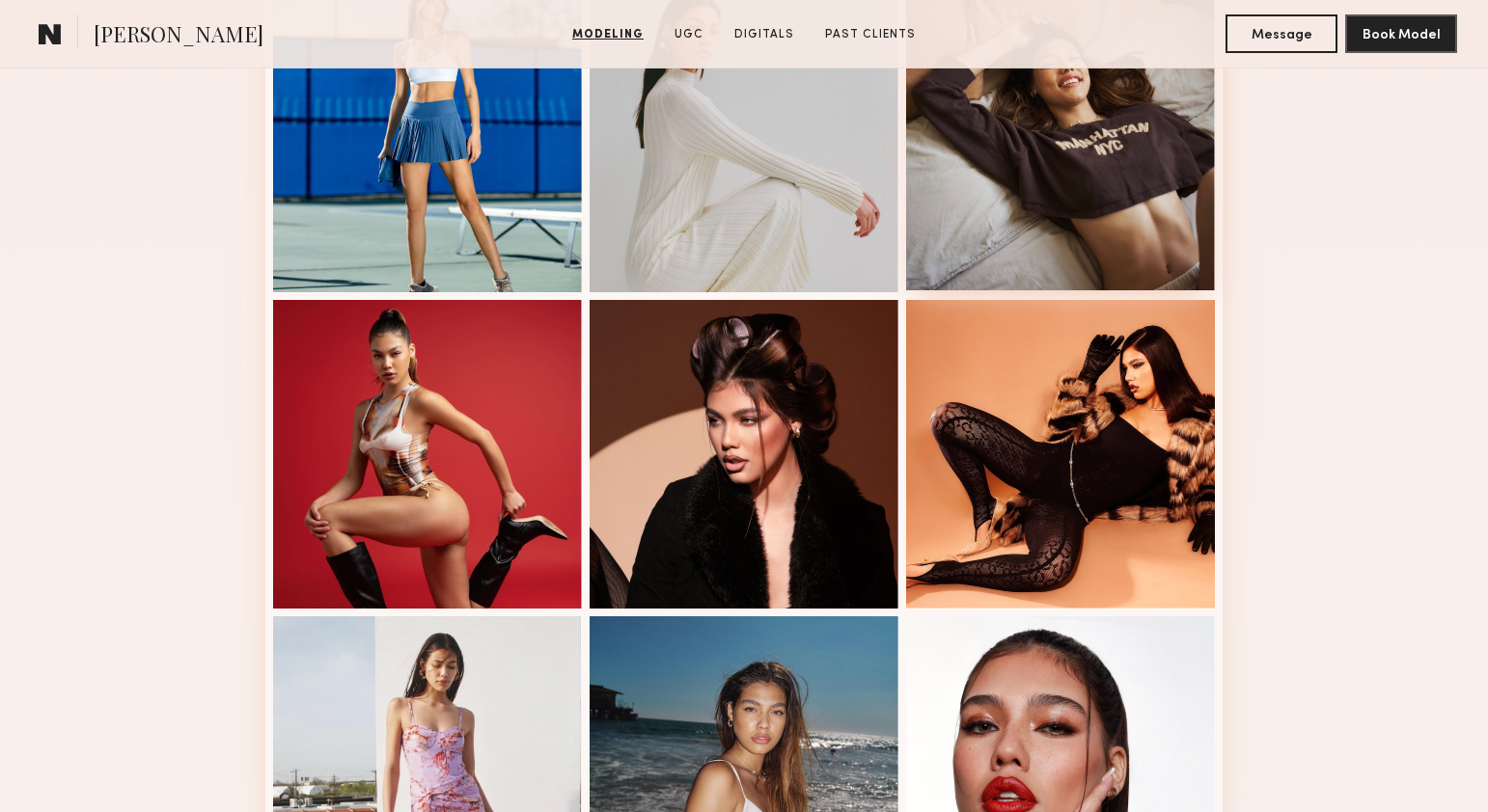
click at [1106, 149] on div at bounding box center [1060, 135] width 309 height 309
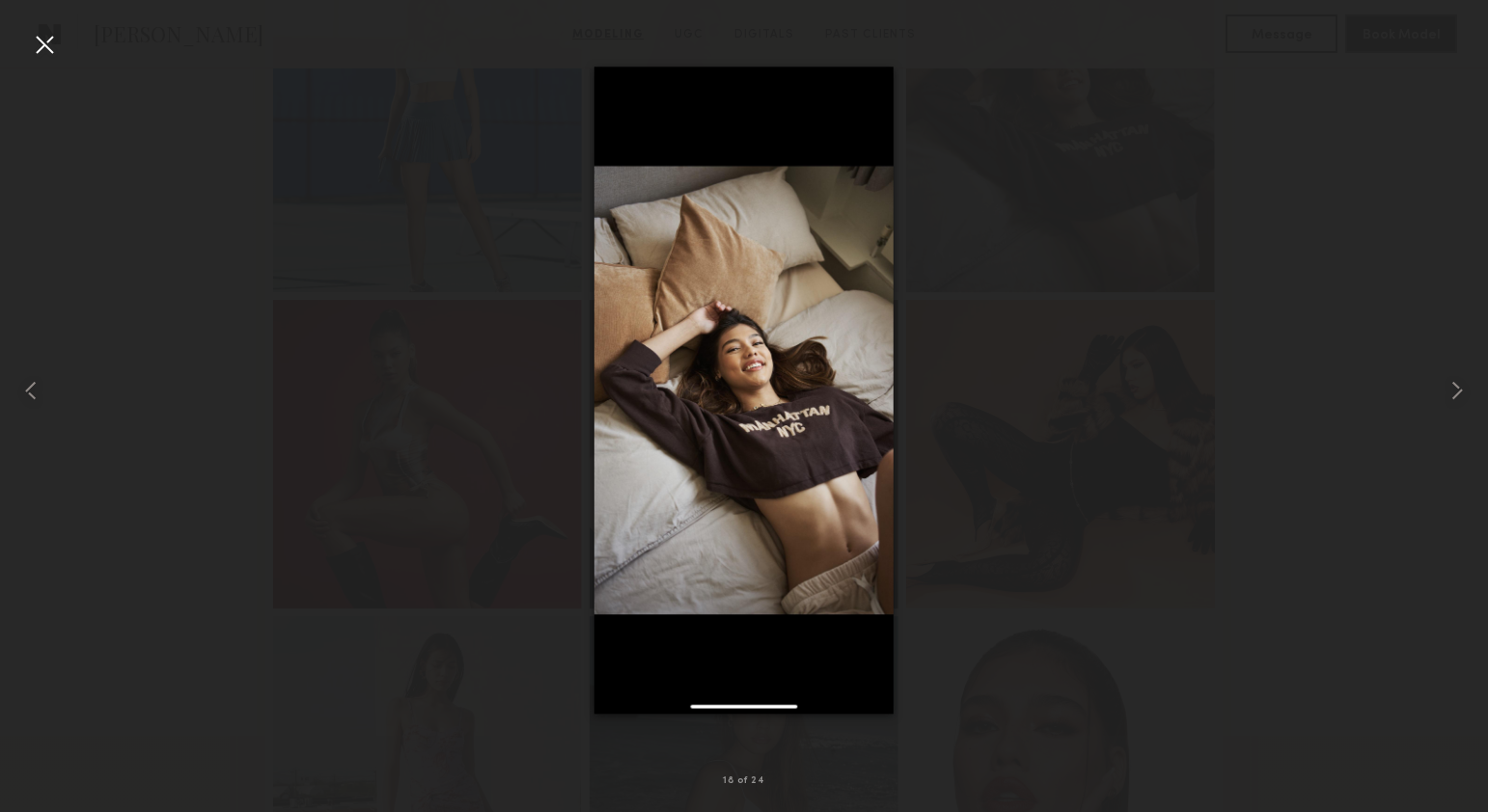
click at [31, 40] on div at bounding box center [45, 45] width 31 height 31
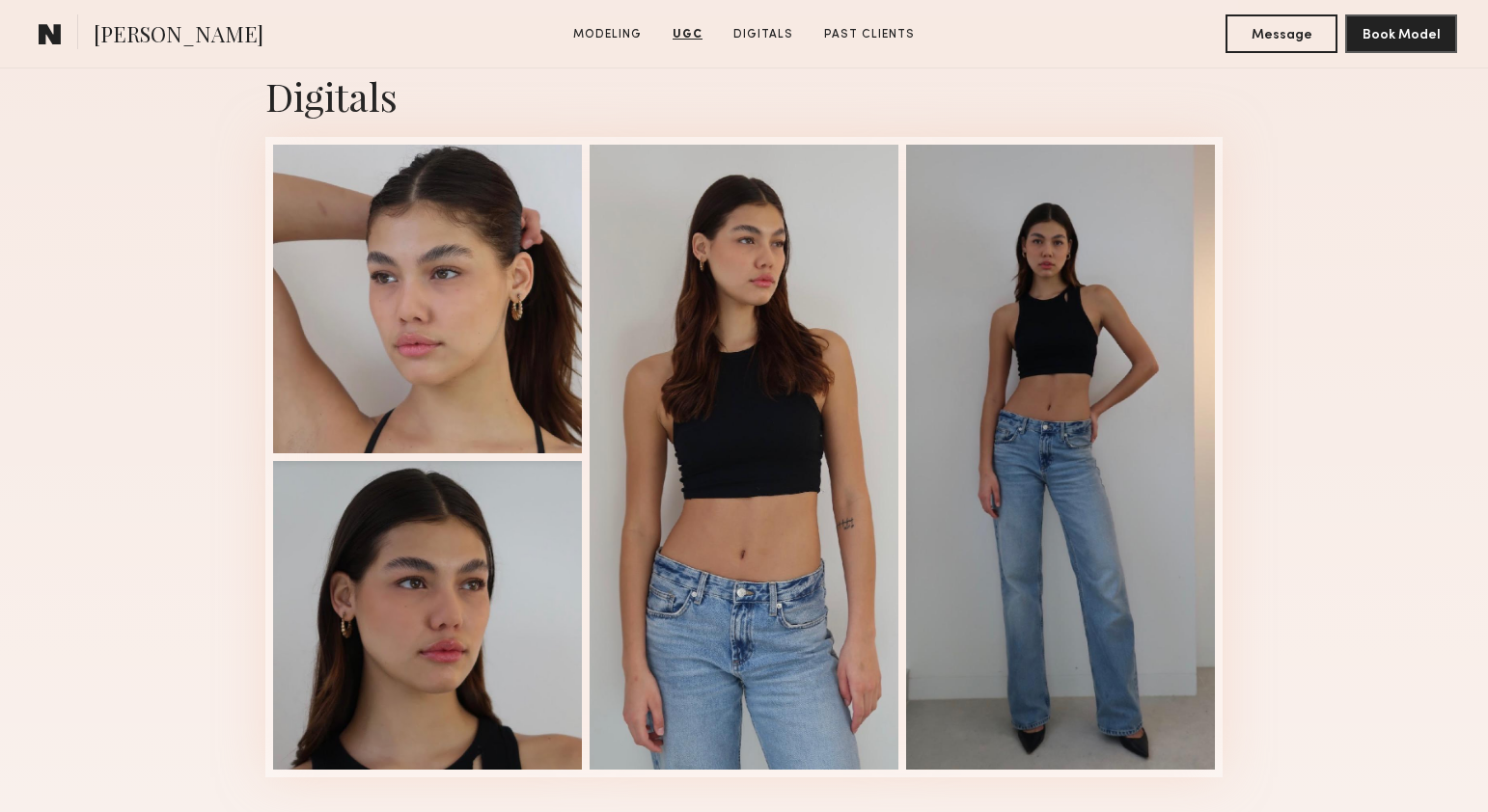
scroll to position [4131, 0]
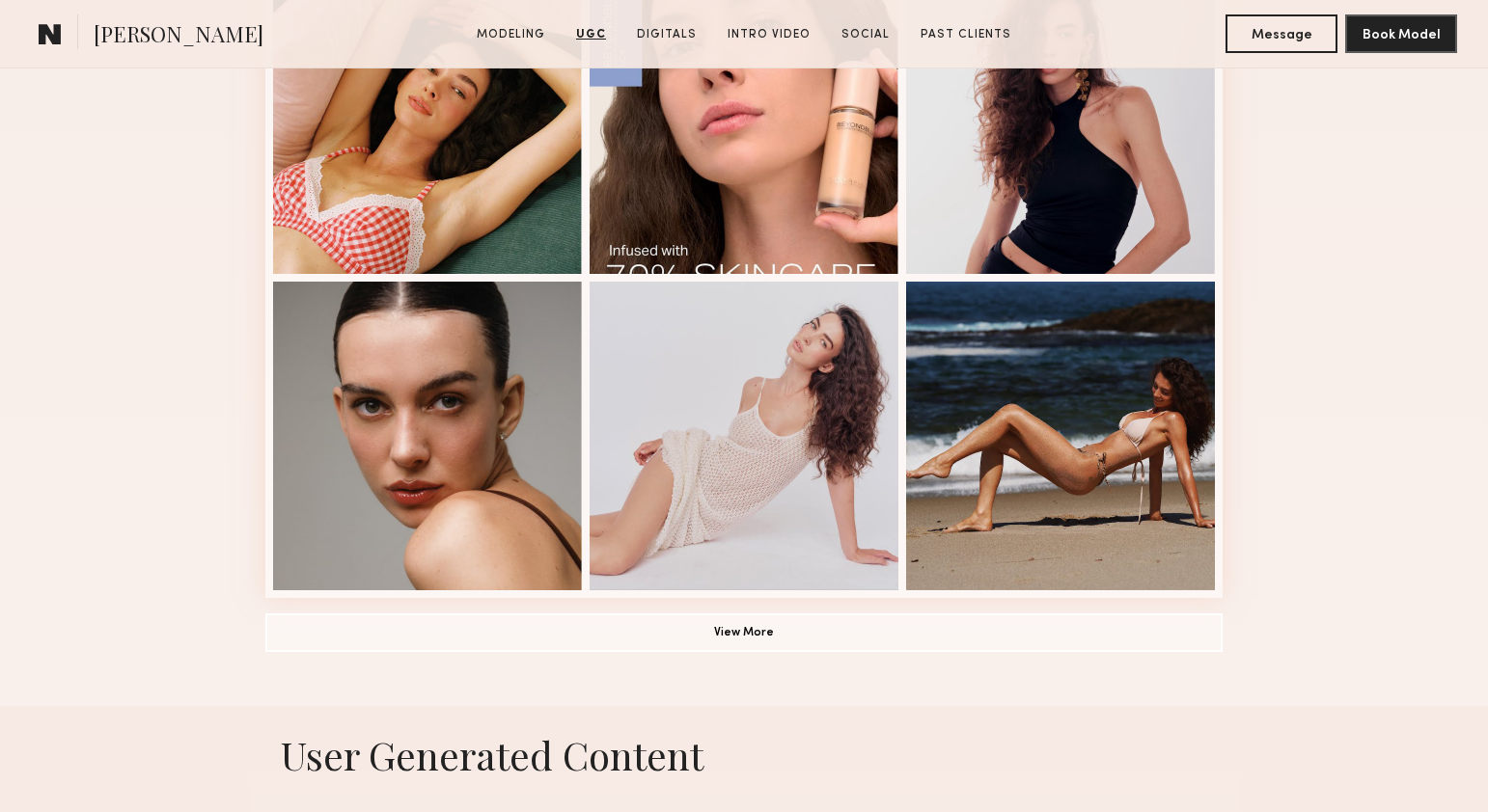
scroll to position [1212, 0]
